Goal: Check status: Check status

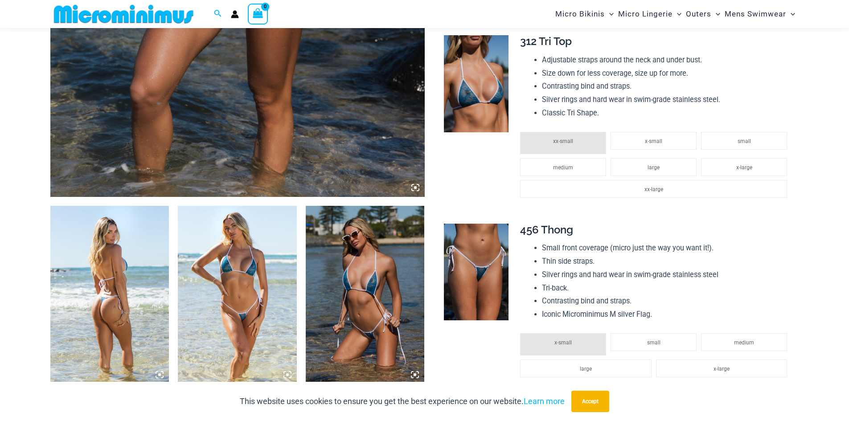
scroll to position [615, 0]
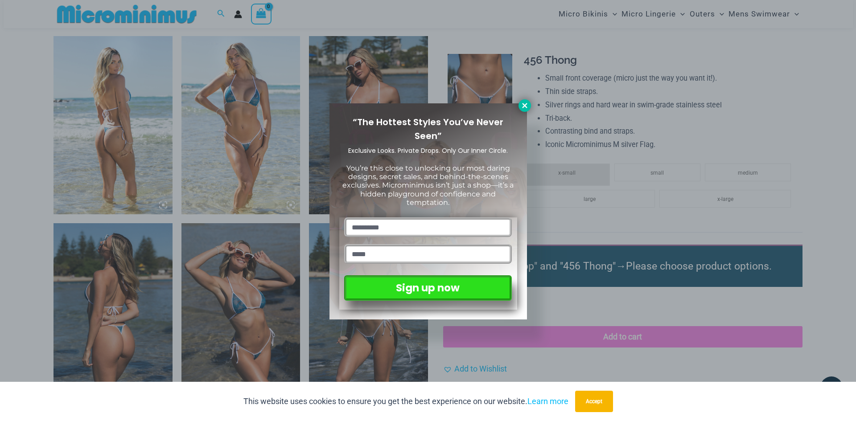
click at [522, 107] on icon at bounding box center [524, 105] width 5 height 5
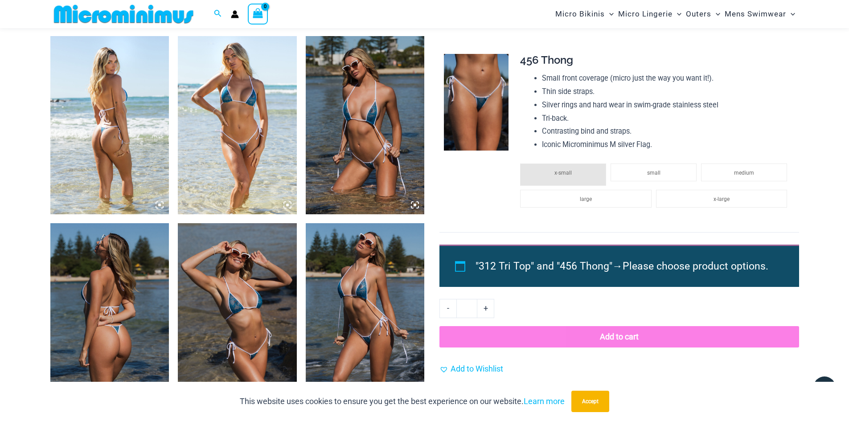
click at [237, 17] on icon "Account icon link" at bounding box center [235, 16] width 8 height 4
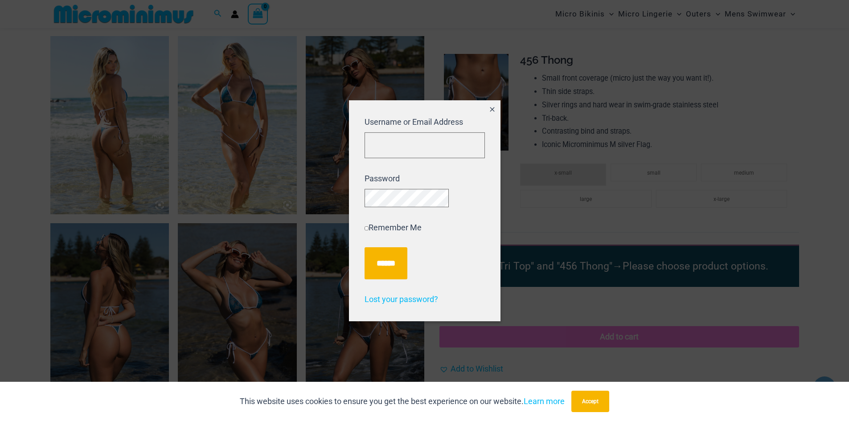
click at [489, 106] on icon "Close popup" at bounding box center [492, 110] width 8 height 8
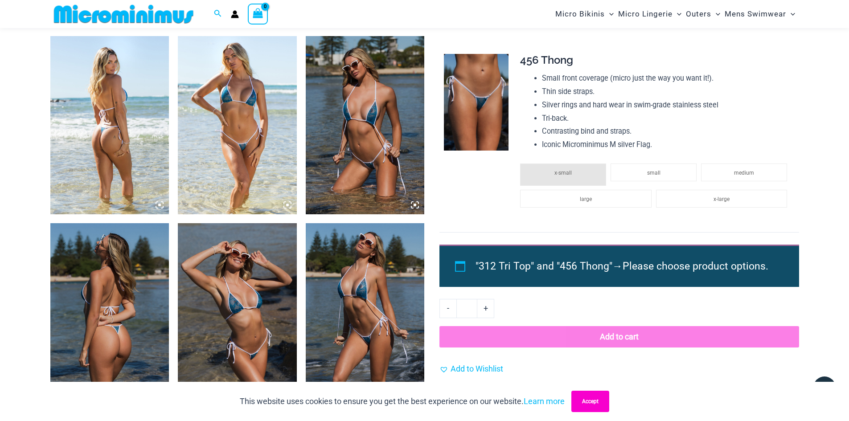
click at [593, 403] on button "Accept" at bounding box center [590, 401] width 38 height 21
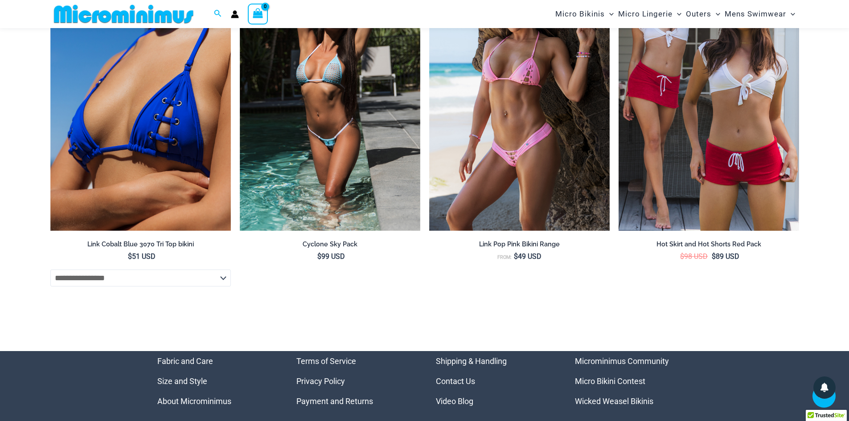
scroll to position [3120, 0]
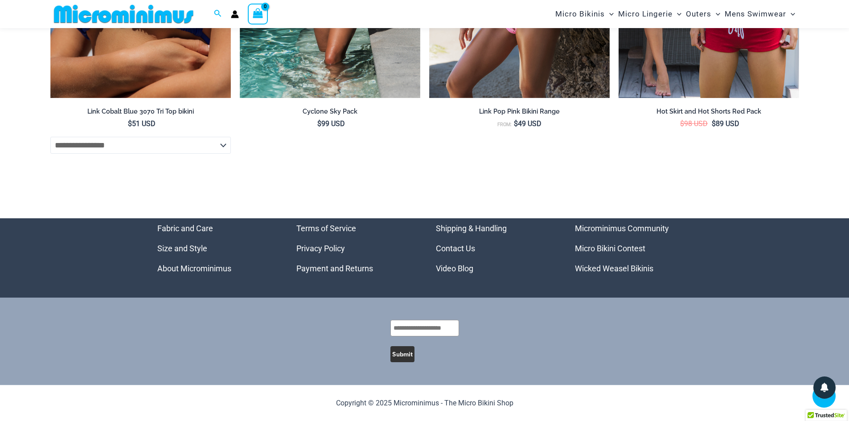
click at [600, 231] on link "Microminimus Community" at bounding box center [622, 228] width 94 height 9
click at [232, 12] on icon "Account icon link" at bounding box center [235, 14] width 8 height 8
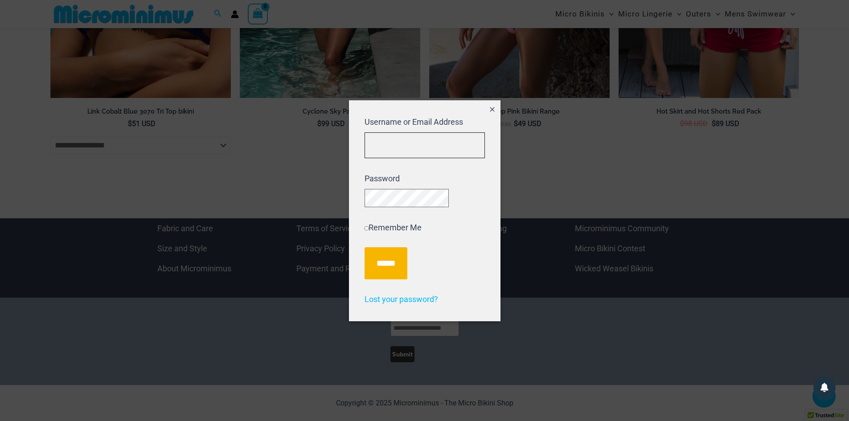
click at [382, 140] on input "Username or Email Address" at bounding box center [425, 145] width 120 height 26
type input "**********"
click at [381, 259] on input "******" at bounding box center [386, 263] width 43 height 32
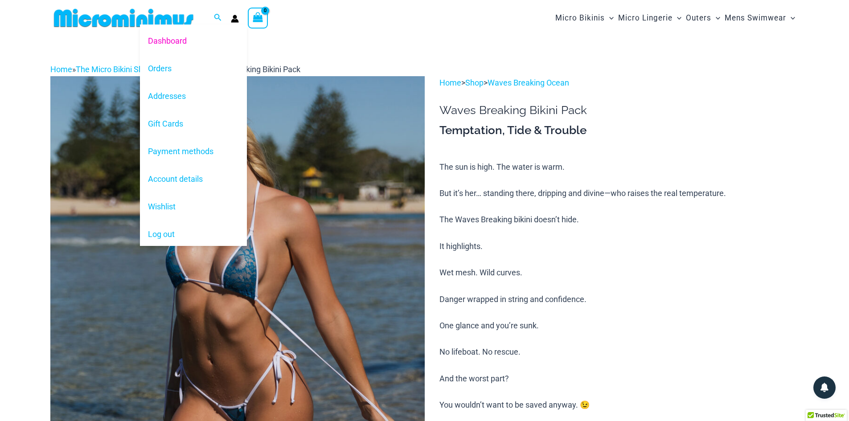
click at [233, 16] on circle "Account icon link" at bounding box center [235, 17] width 4 height 4
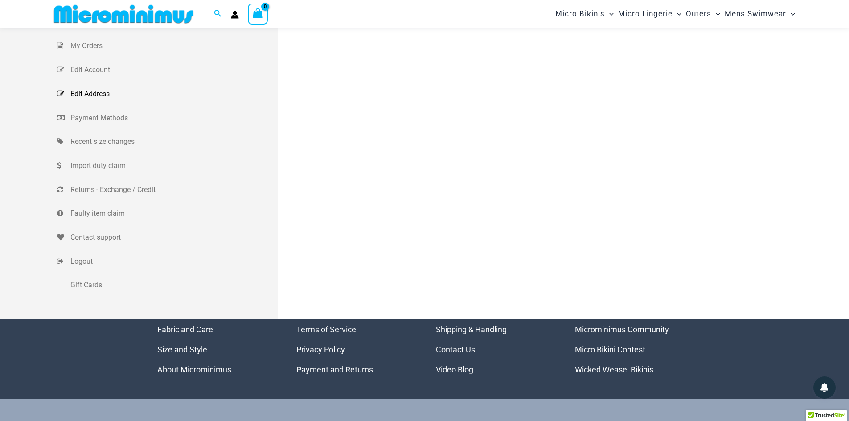
scroll to position [81, 0]
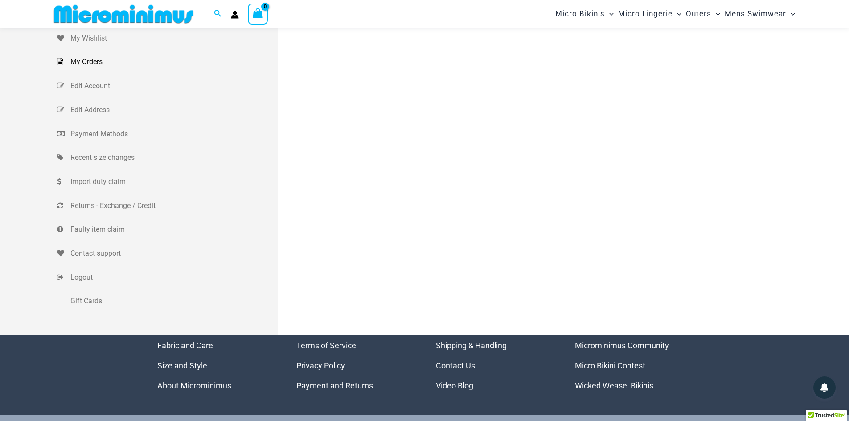
click at [90, 62] on span "My Orders" at bounding box center [172, 61] width 205 height 13
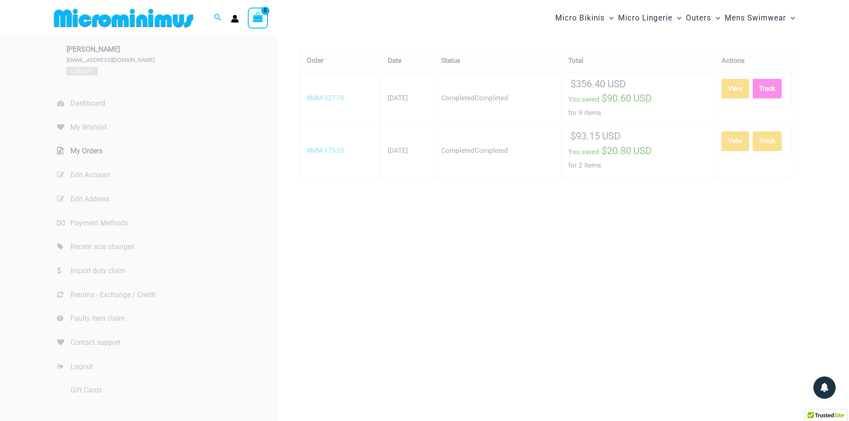
click at [753, 98] on link "Track" at bounding box center [767, 89] width 29 height 20
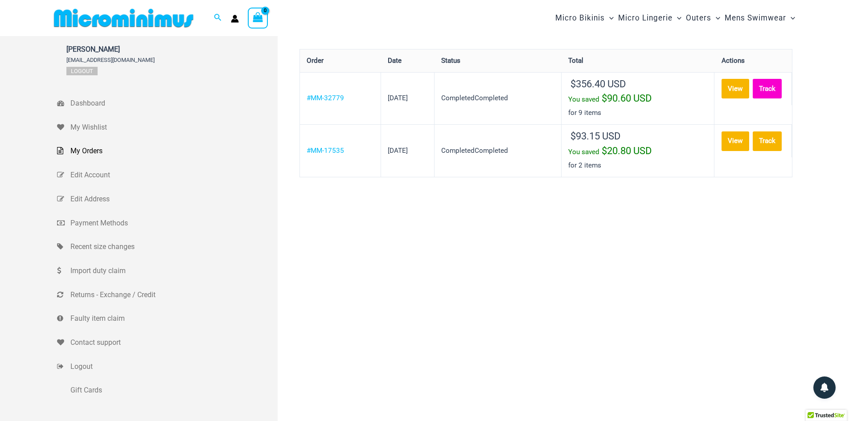
click at [753, 98] on link "Track" at bounding box center [767, 89] width 29 height 20
click at [322, 100] on link "#MM-32779" at bounding box center [325, 98] width 37 height 8
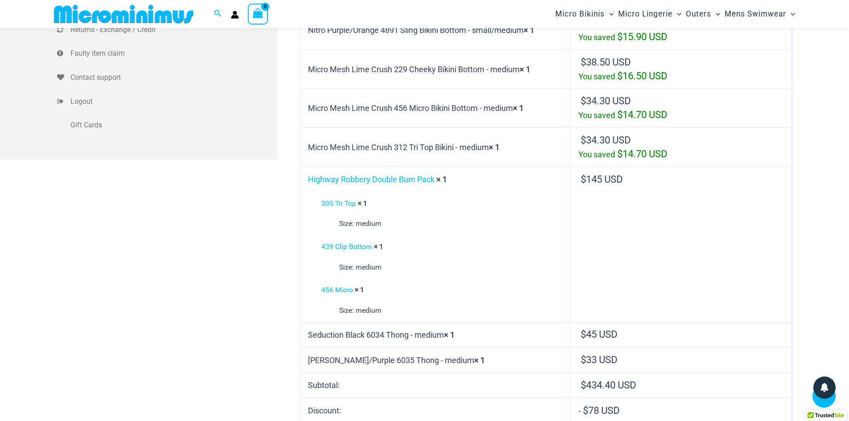
scroll to position [569, 0]
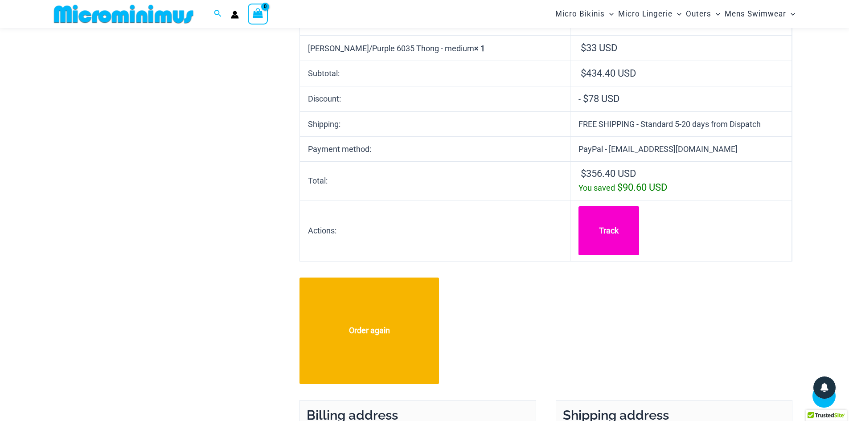
click at [607, 253] on link "Track" at bounding box center [609, 230] width 61 height 49
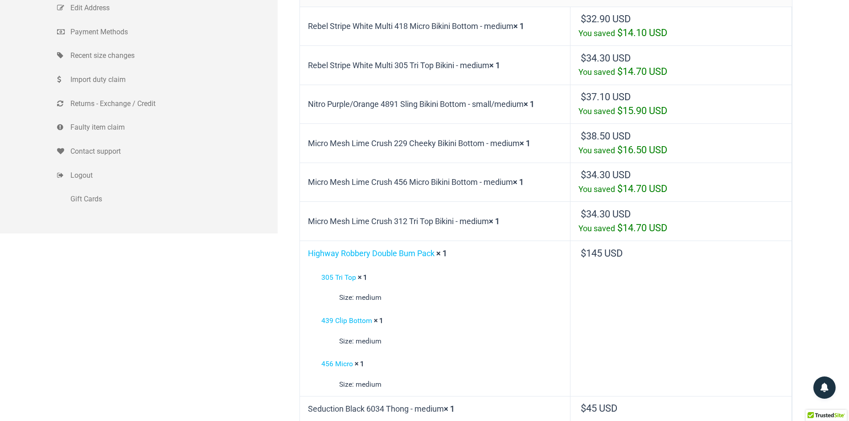
scroll to position [0, 0]
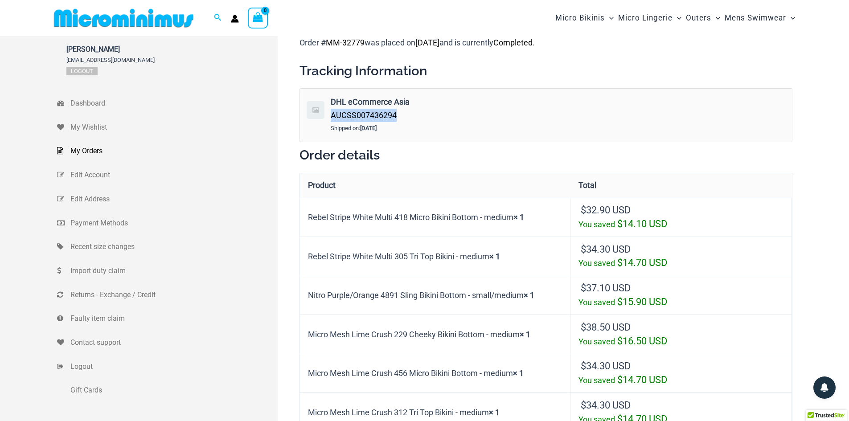
drag, startPoint x: 332, startPoint y: 117, endPoint x: 399, endPoint y: 113, distance: 67.4
click at [399, 113] on div "DHL eCommerce Asia AUCSS007436294" at bounding box center [474, 108] width 286 height 26
copy span "AUCSS007436294"
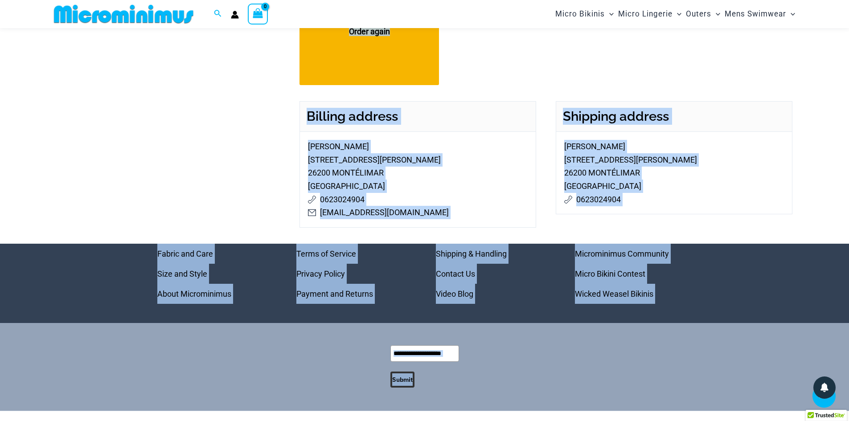
scroll to position [902, 0]
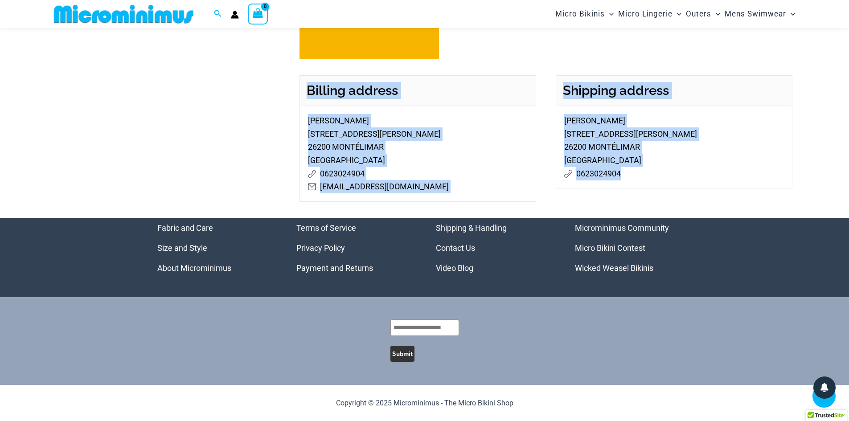
drag, startPoint x: 297, startPoint y: 37, endPoint x: 650, endPoint y: 194, distance: 386.1
copy div "Order # MM-32779 was placed on August 4, 2025 and is currently Completed . Trac…"
